Goal: Information Seeking & Learning: Learn about a topic

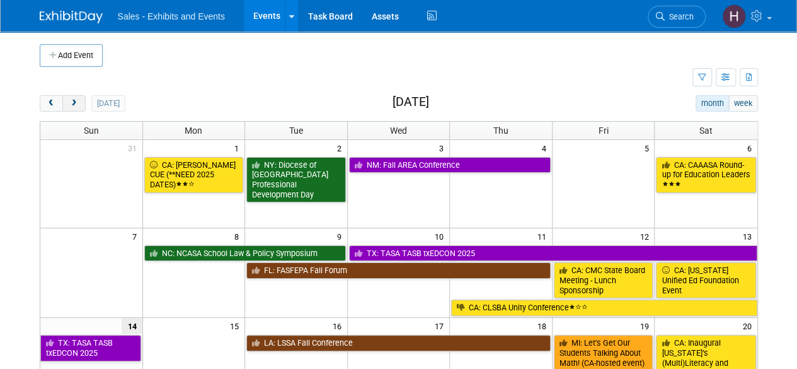
click at [78, 99] on button "next" at bounding box center [73, 103] width 23 height 16
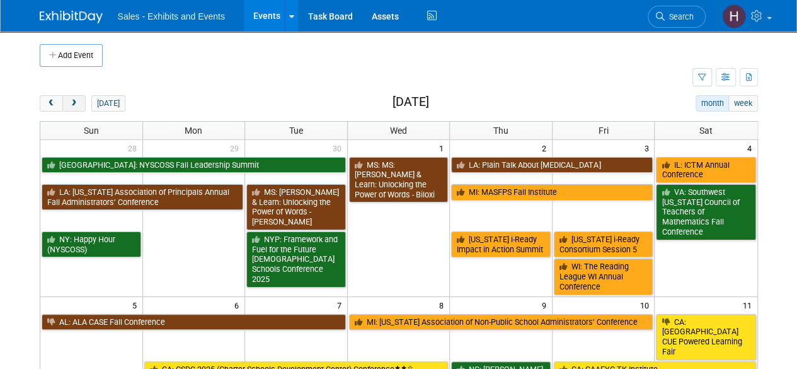
click at [78, 98] on button "next" at bounding box center [73, 103] width 23 height 16
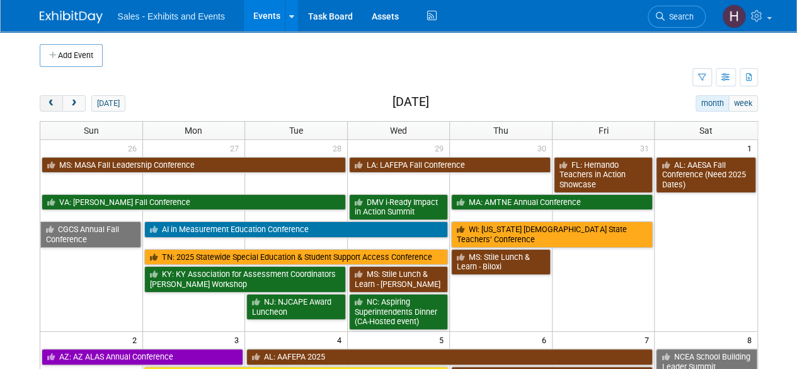
click at [53, 103] on span "prev" at bounding box center [51, 104] width 9 height 8
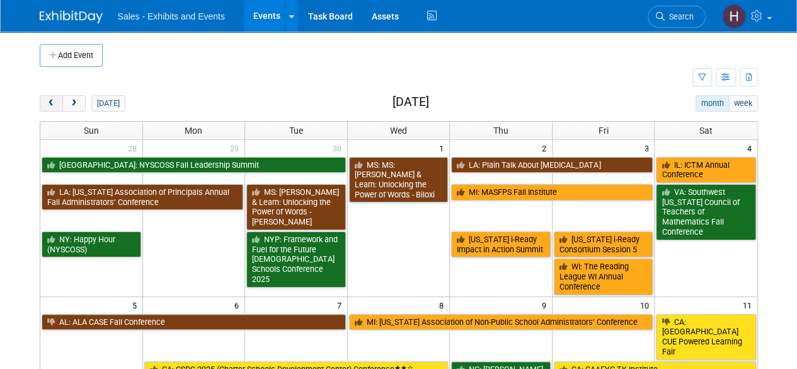
click at [47, 100] on span "prev" at bounding box center [51, 104] width 9 height 8
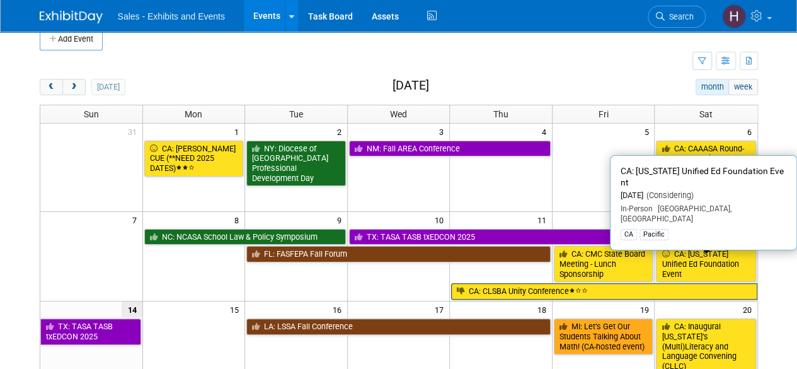
scroll to position [63, 0]
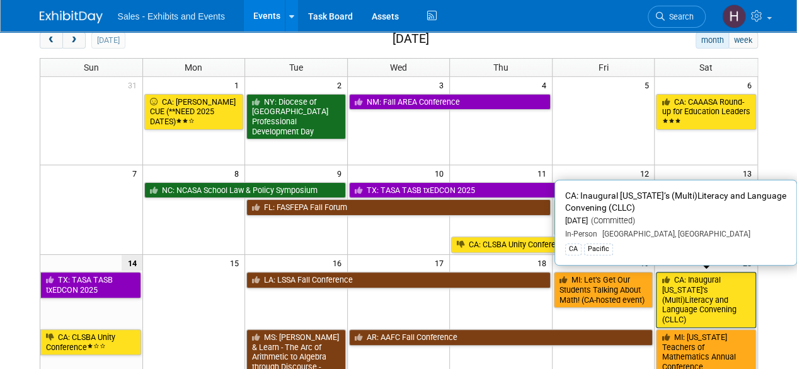
click at [704, 285] on link "CA: Inaugural [US_STATE]’s (Multi)Literacy and Language Convening (CLLC)" at bounding box center [706, 300] width 100 height 56
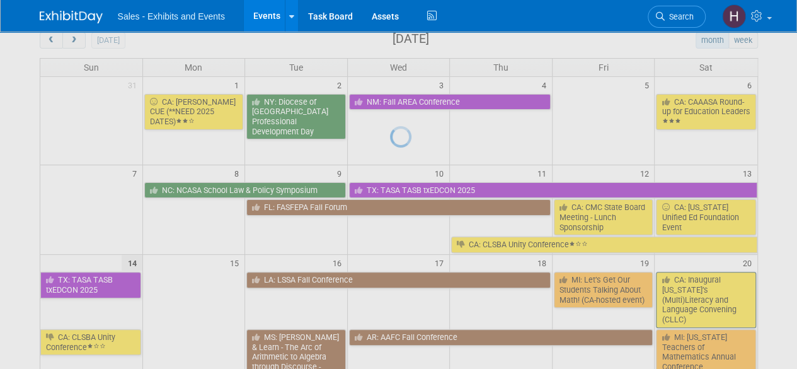
click at [408, 285] on div at bounding box center [399, 184] width 18 height 369
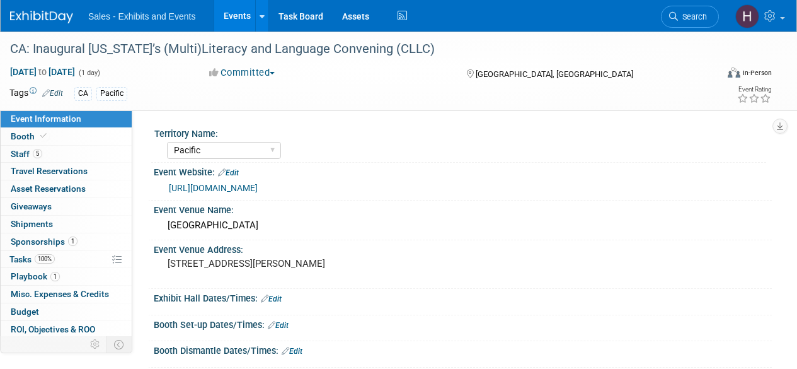
select select "Pacific"
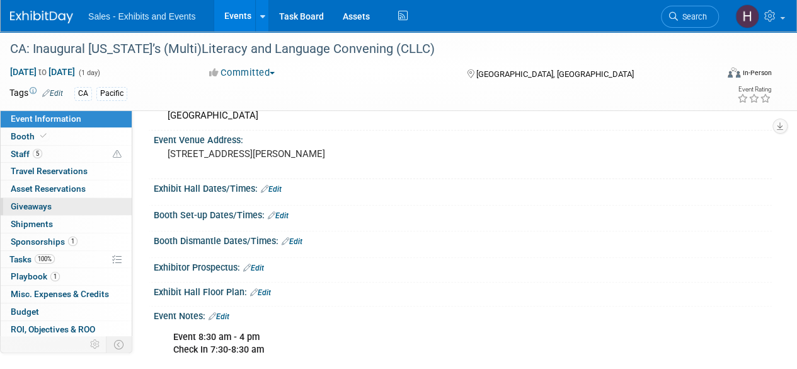
scroll to position [189, 0]
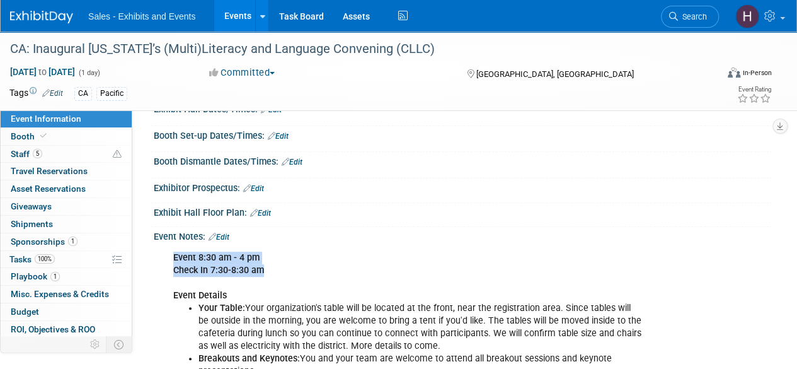
drag, startPoint x: 264, startPoint y: 269, endPoint x: 163, endPoint y: 256, distance: 101.6
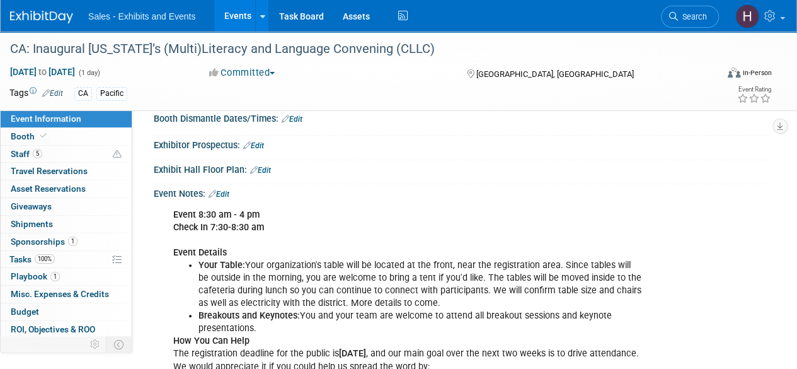
scroll to position [252, 0]
